Goal: Communication & Community: Share content

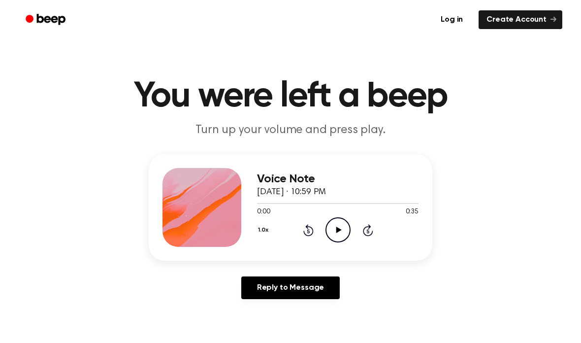
click at [340, 234] on icon "Play Audio" at bounding box center [338, 229] width 25 height 25
click at [344, 231] on icon "Pause Audio" at bounding box center [338, 229] width 25 height 25
click at [457, 17] on link "Log in" at bounding box center [452, 19] width 42 height 23
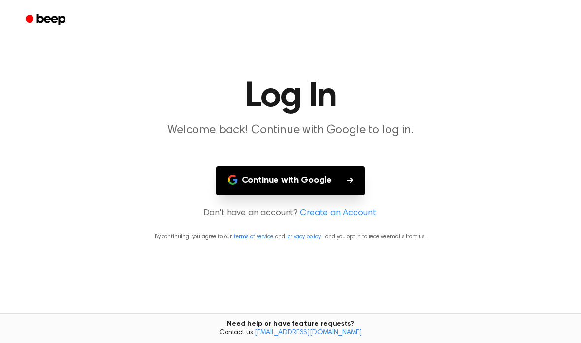
click at [329, 191] on button "Continue with Google" at bounding box center [290, 180] width 149 height 29
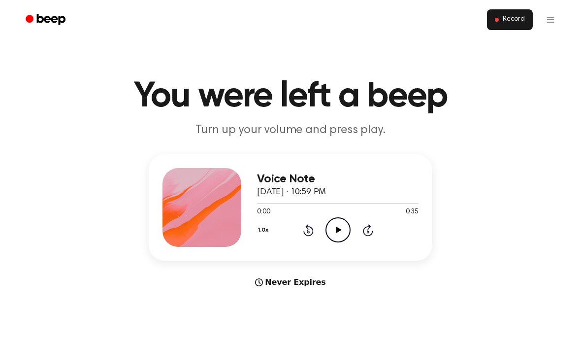
click at [495, 23] on button "Record" at bounding box center [510, 19] width 46 height 21
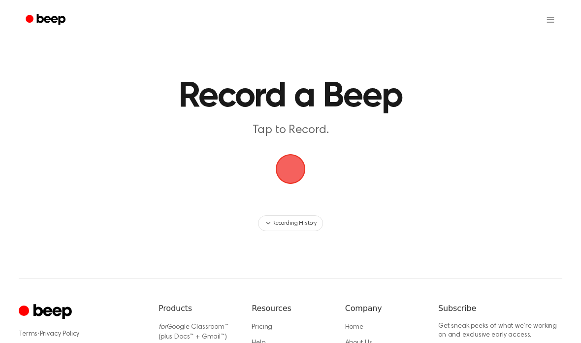
click at [281, 179] on span "button" at bounding box center [290, 168] width 55 height 55
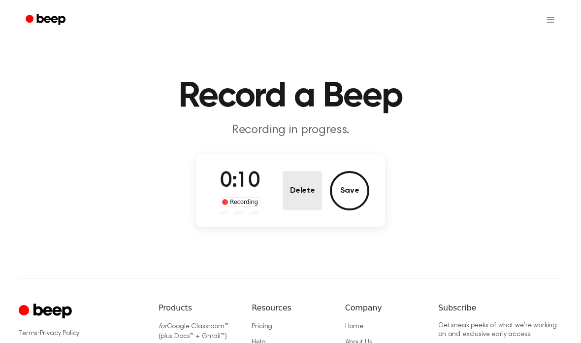
click at [306, 206] on button "Delete" at bounding box center [302, 190] width 39 height 39
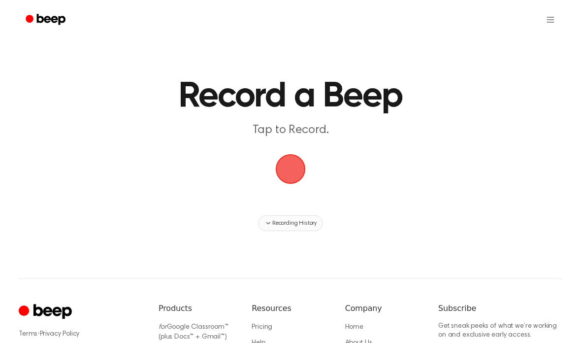
click at [308, 224] on span "Recording History" at bounding box center [294, 223] width 44 height 9
